Goal: Information Seeking & Learning: Learn about a topic

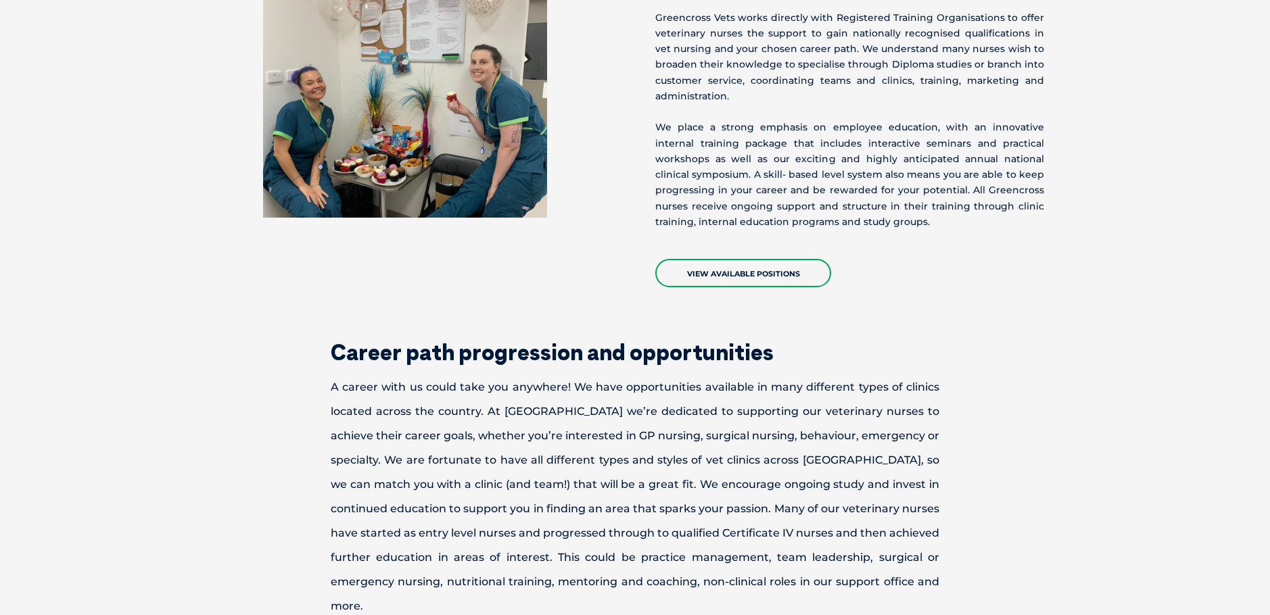
scroll to position [2064, 0]
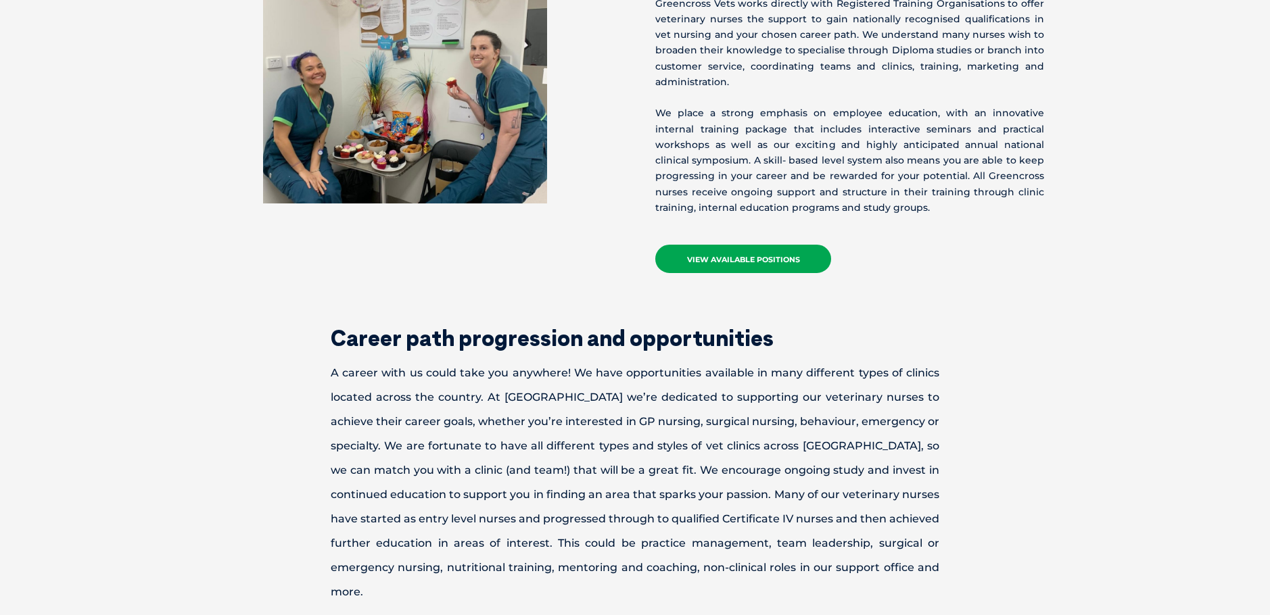
click at [742, 245] on link "View Available Positions" at bounding box center [743, 259] width 176 height 28
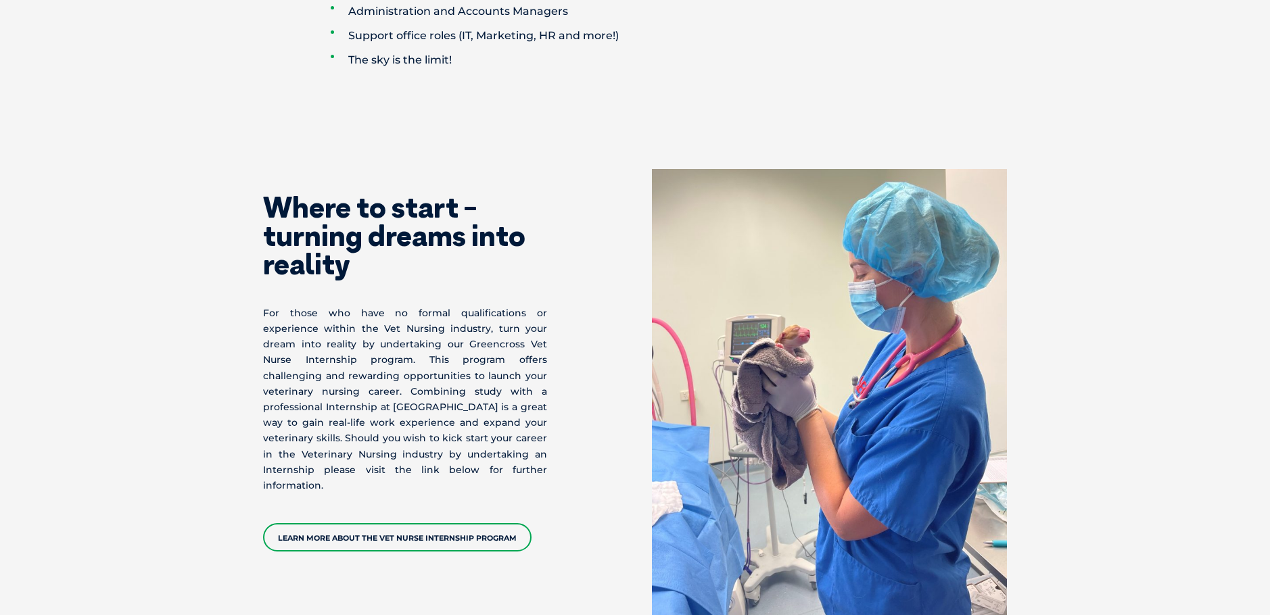
scroll to position [3078, 0]
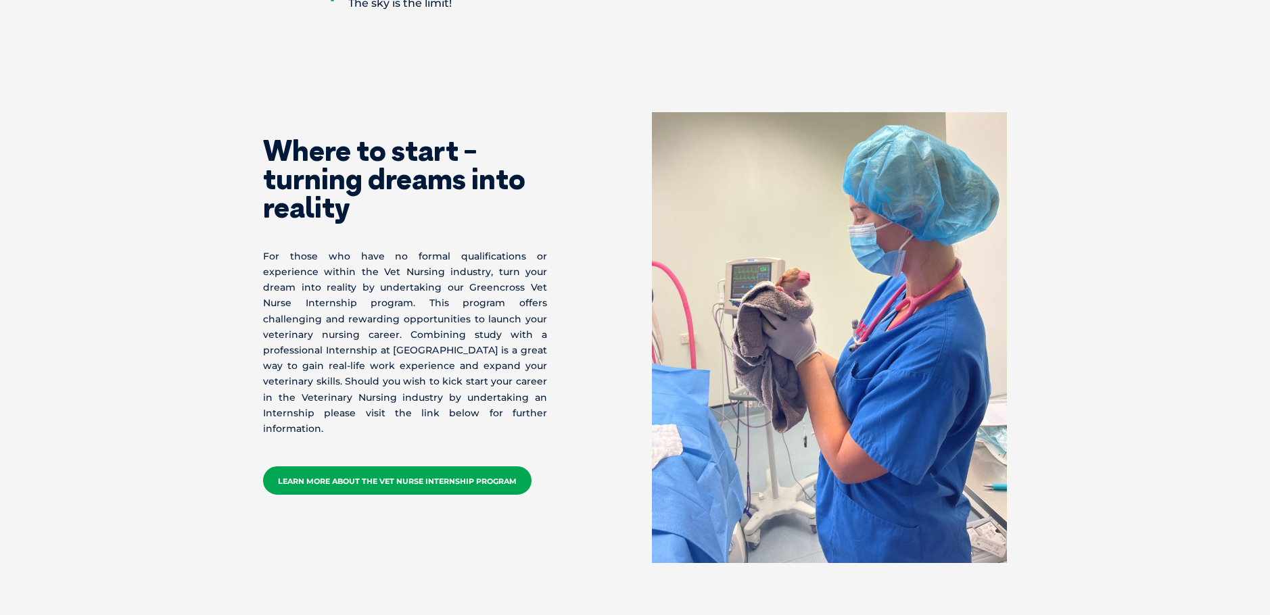
click at [399, 467] on link "Learn More about the Vet Nurse Internship Program" at bounding box center [397, 481] width 268 height 28
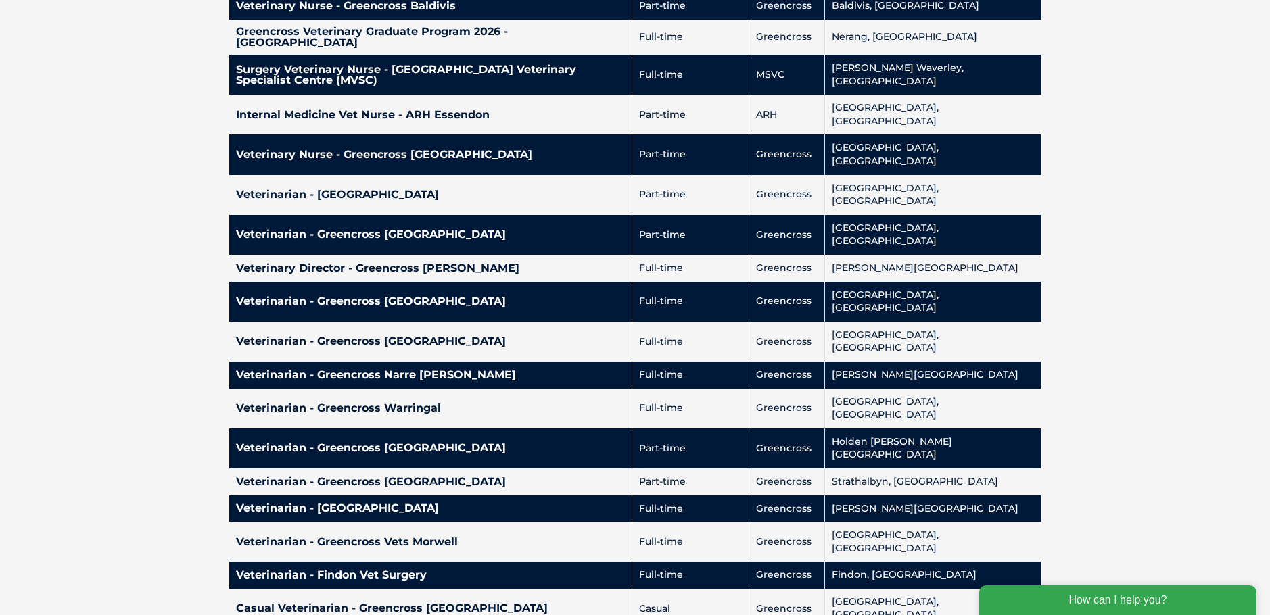
scroll to position [2637, 0]
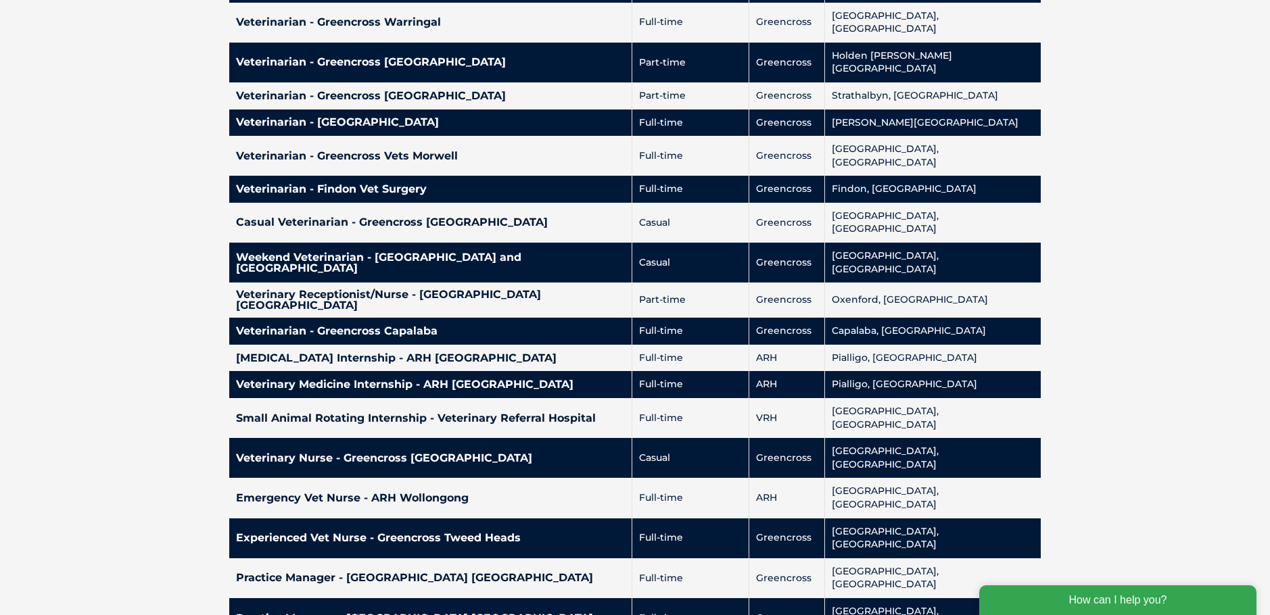
scroll to position [3042, 0]
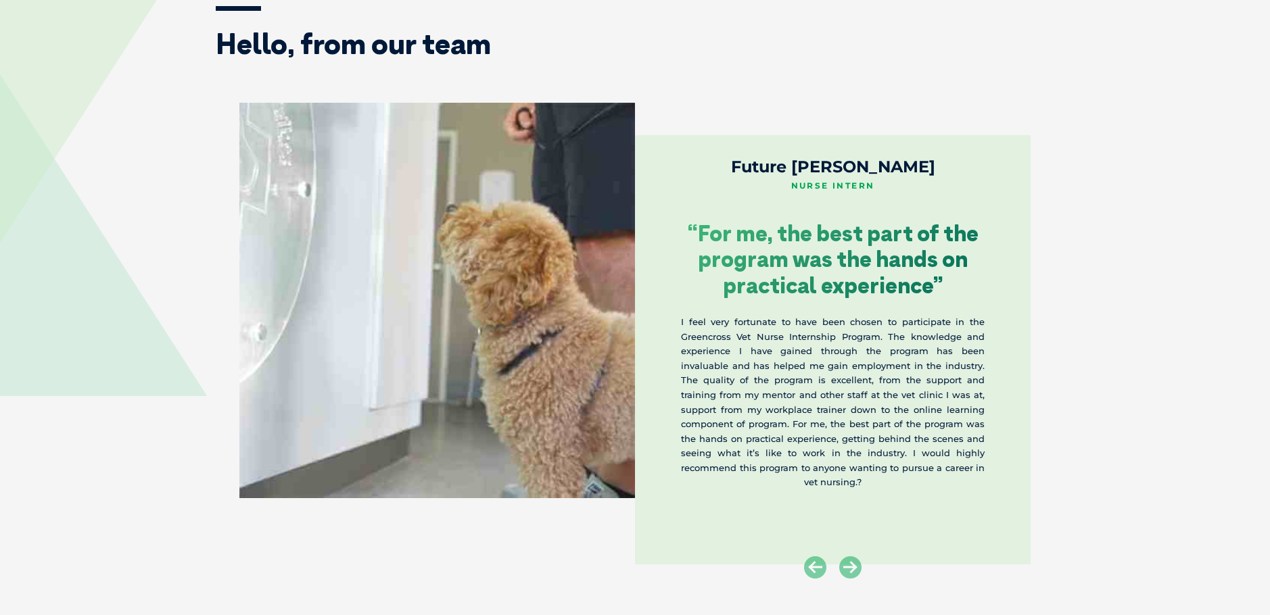
scroll to position [2231, 0]
